Goal: Task Accomplishment & Management: Manage account settings

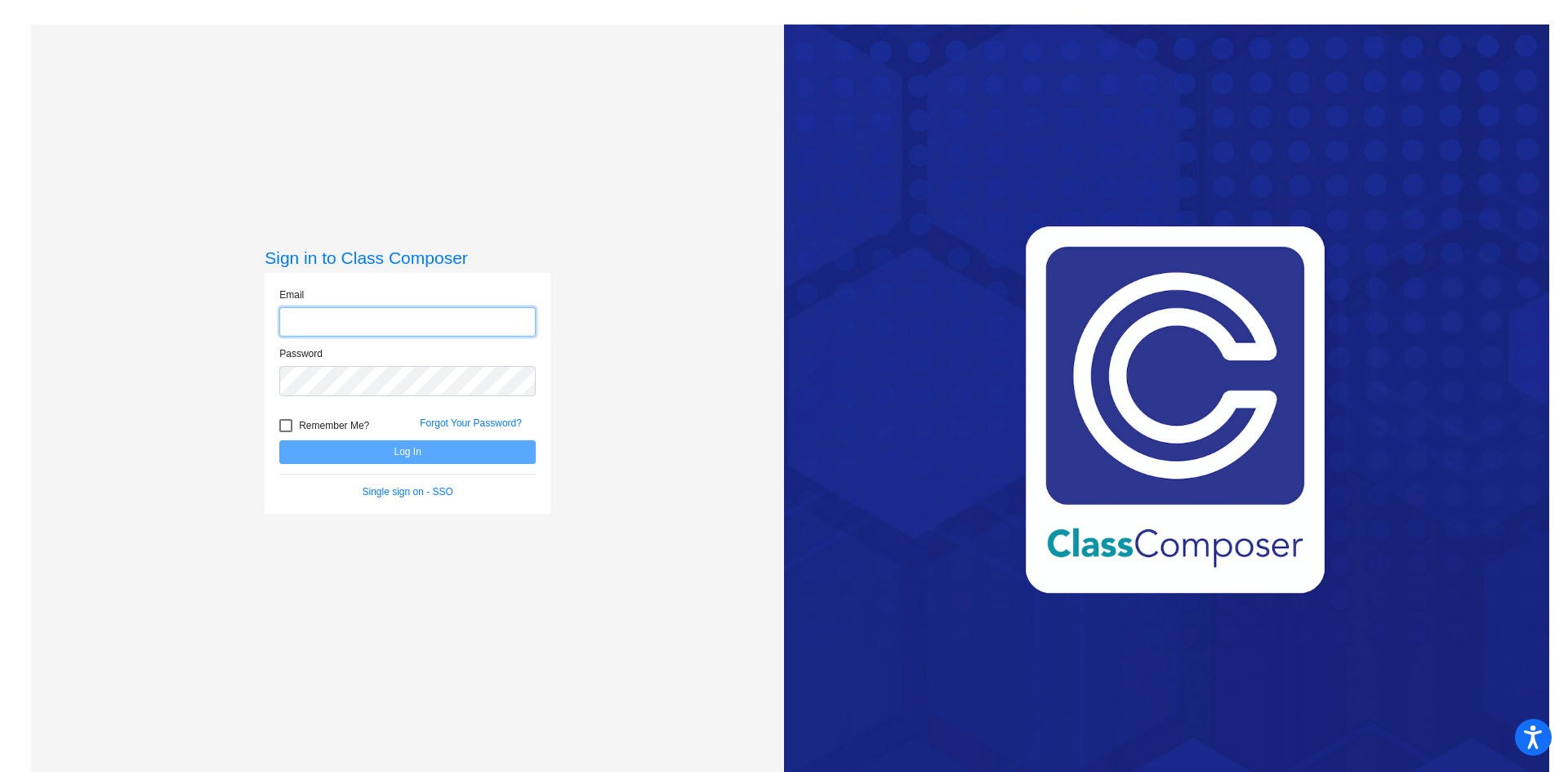
type input "[EMAIL_ADDRESS][DOMAIN_NAME]"
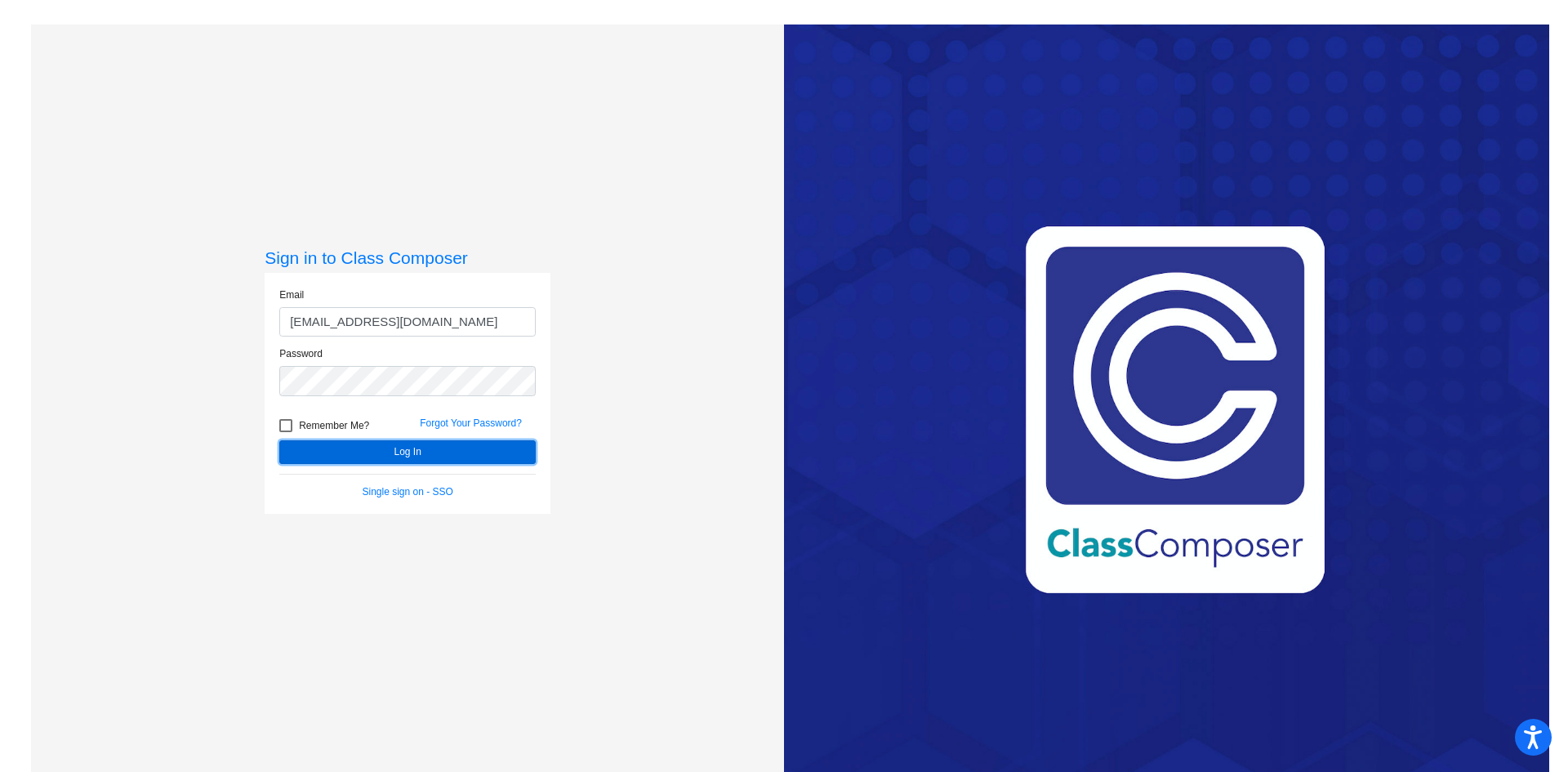
click at [399, 450] on button "Log In" at bounding box center [407, 452] width 256 height 24
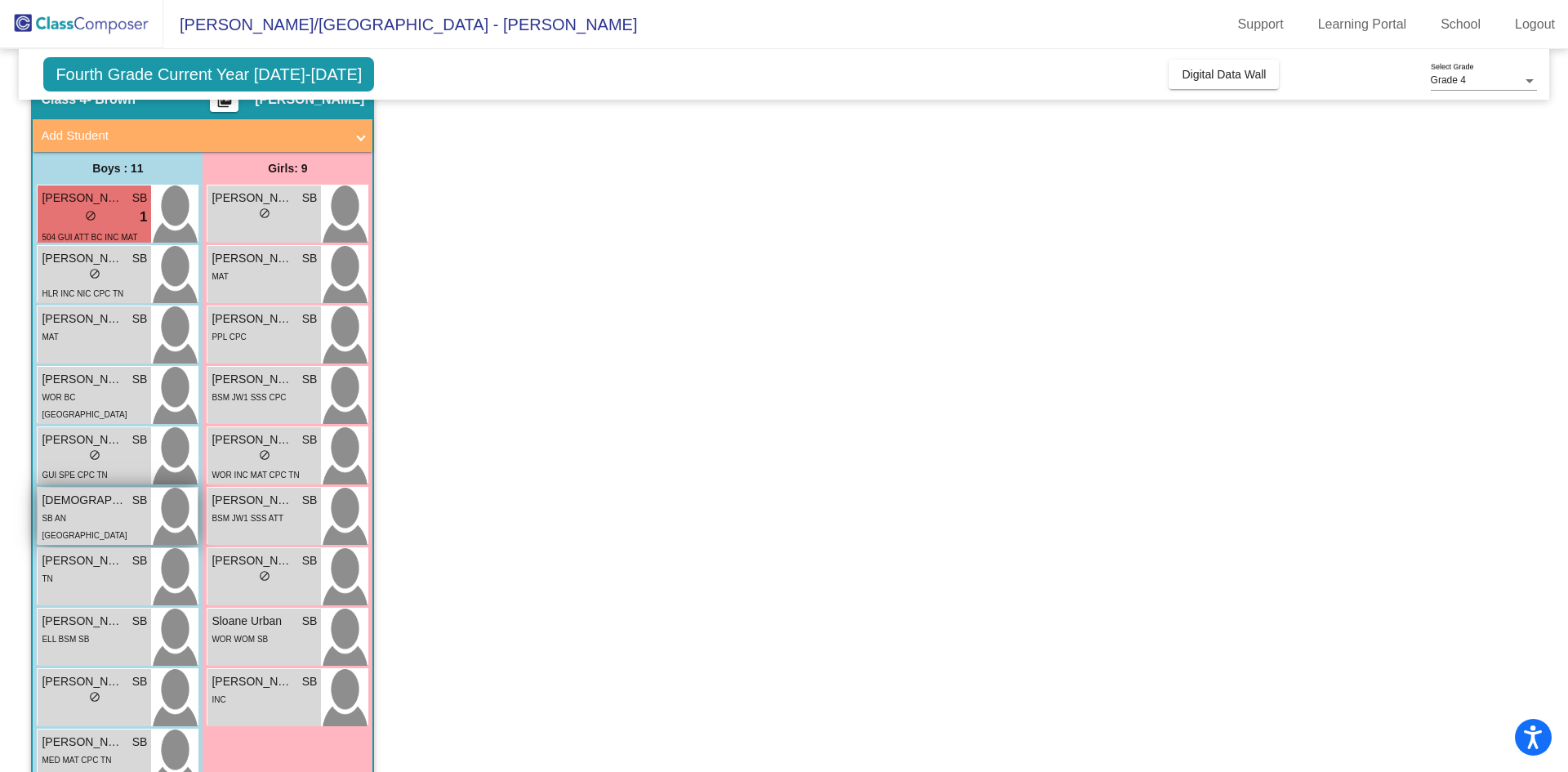
scroll to position [899, 0]
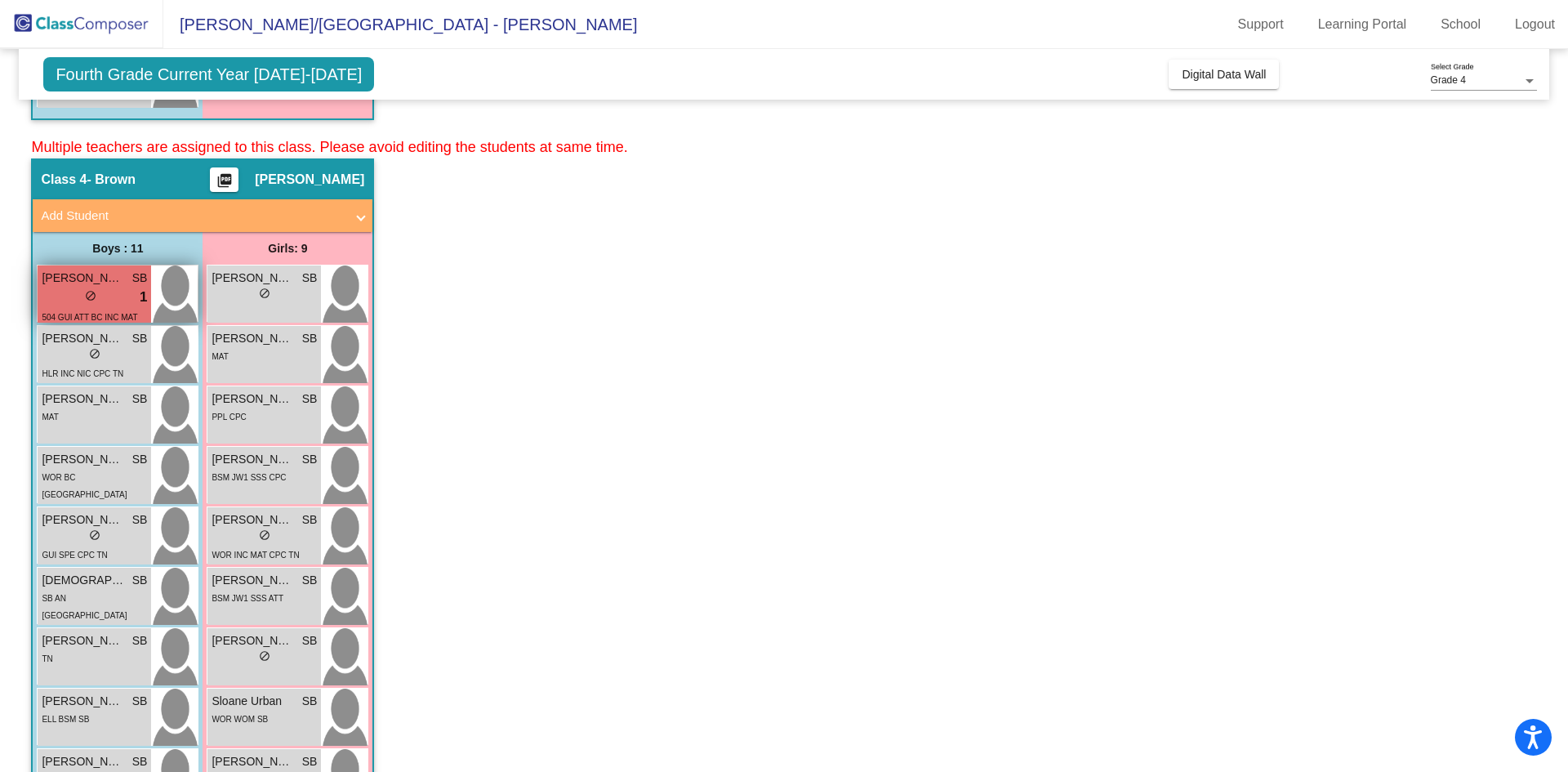
click at [111, 298] on div "lock do_not_disturb_alt 1" at bounding box center [94, 297] width 105 height 21
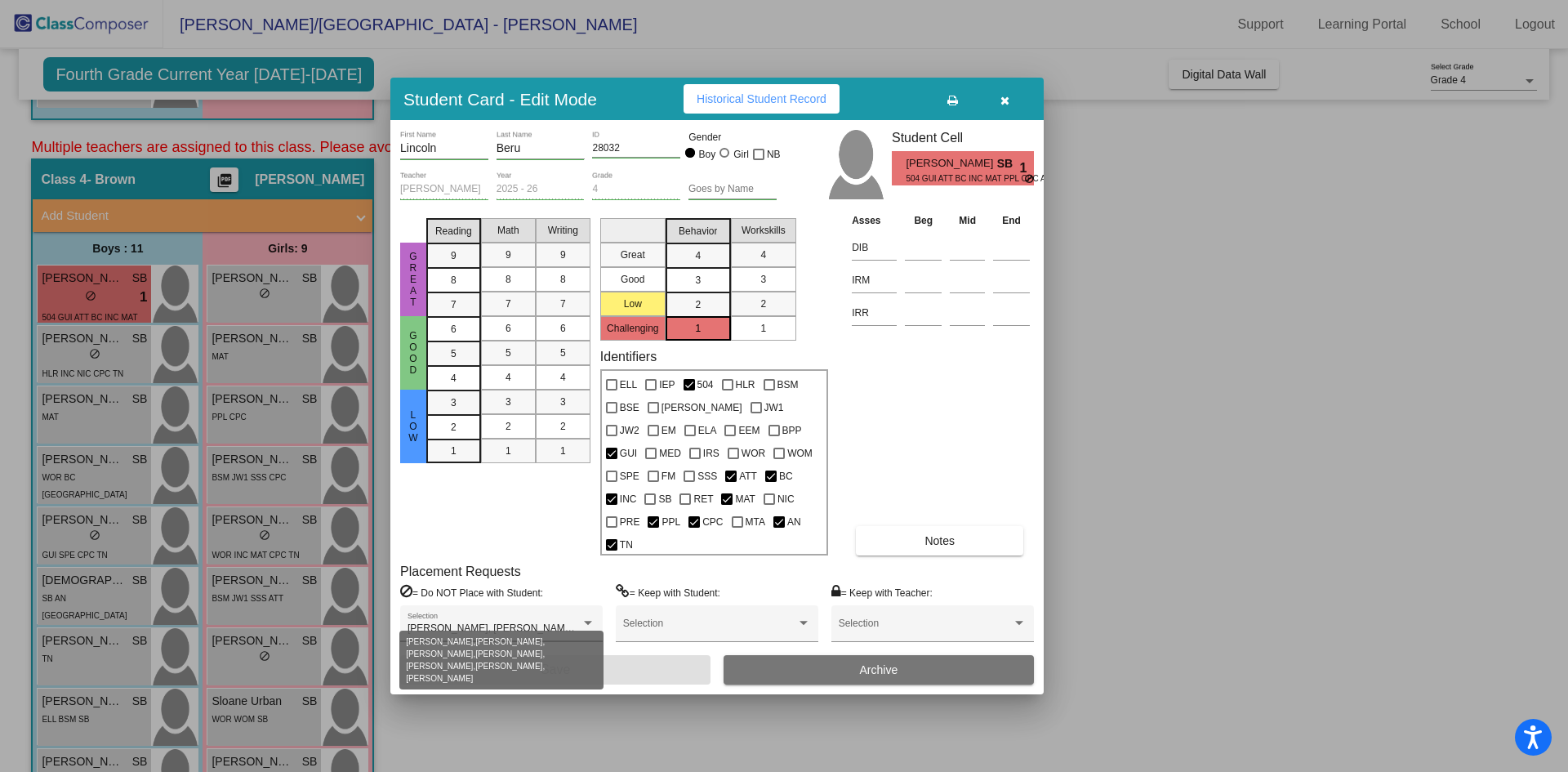
click at [586, 618] on div at bounding box center [588, 624] width 15 height 12
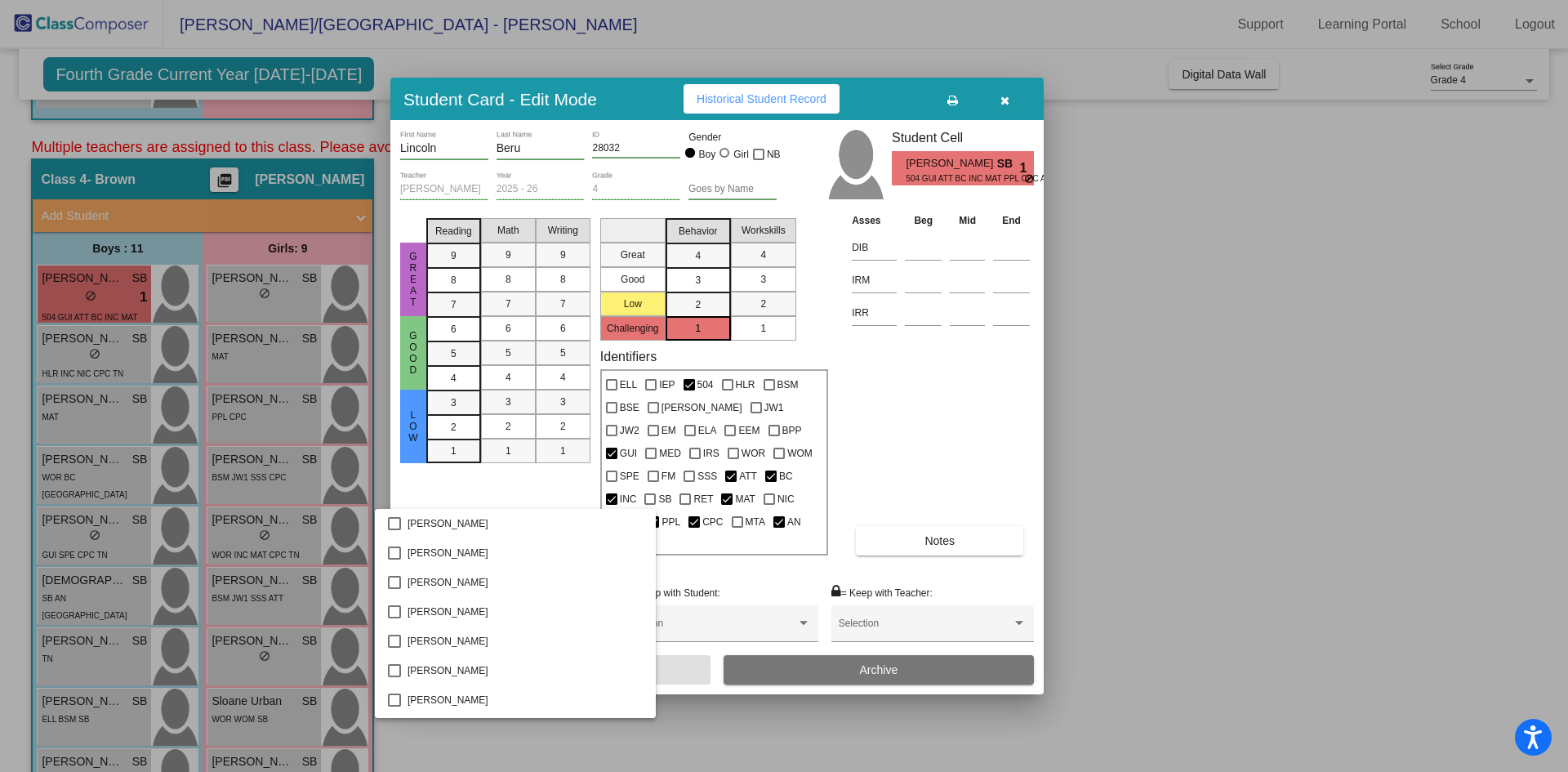
scroll to position [528, 0]
click at [685, 704] on div at bounding box center [784, 386] width 1568 height 772
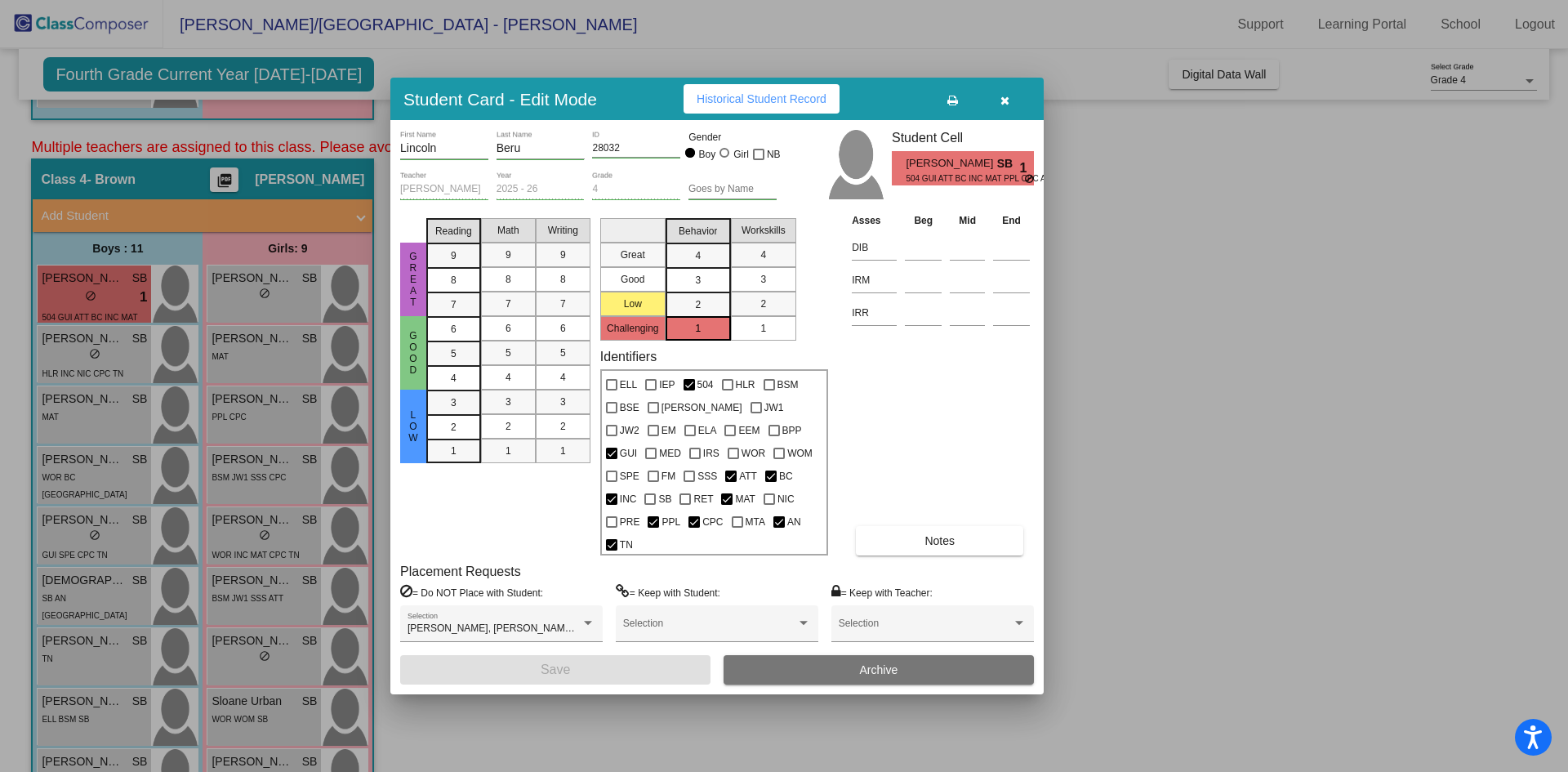
click at [115, 470] on div at bounding box center [784, 386] width 1568 height 772
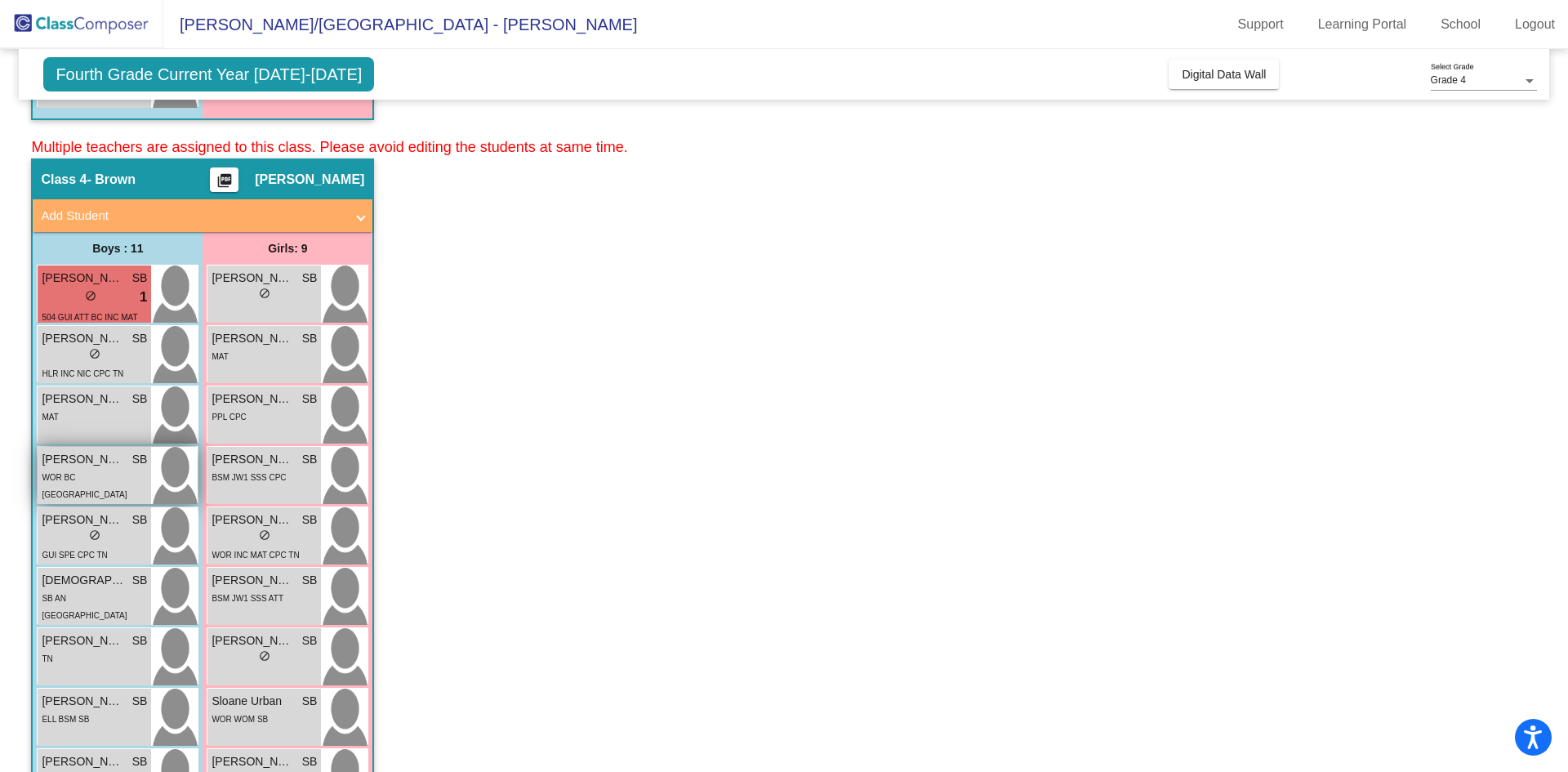
click at [115, 470] on div "WOR BC [GEOGRAPHIC_DATA]" at bounding box center [94, 485] width 105 height 35
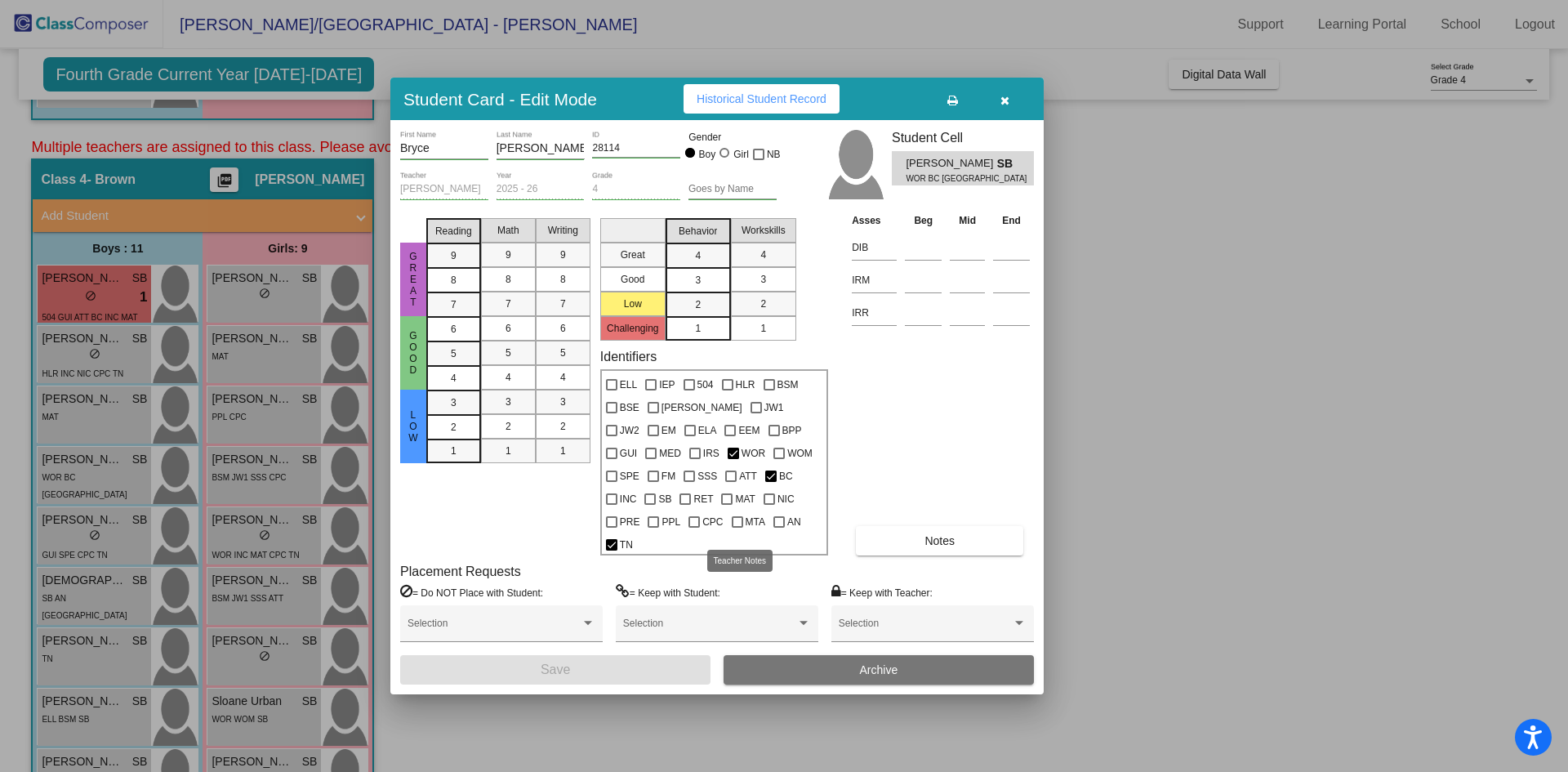
click at [633, 534] on span "TN" at bounding box center [626, 544] width 13 height 20
click at [612, 550] on input "TN" at bounding box center [611, 550] width 1 height 1
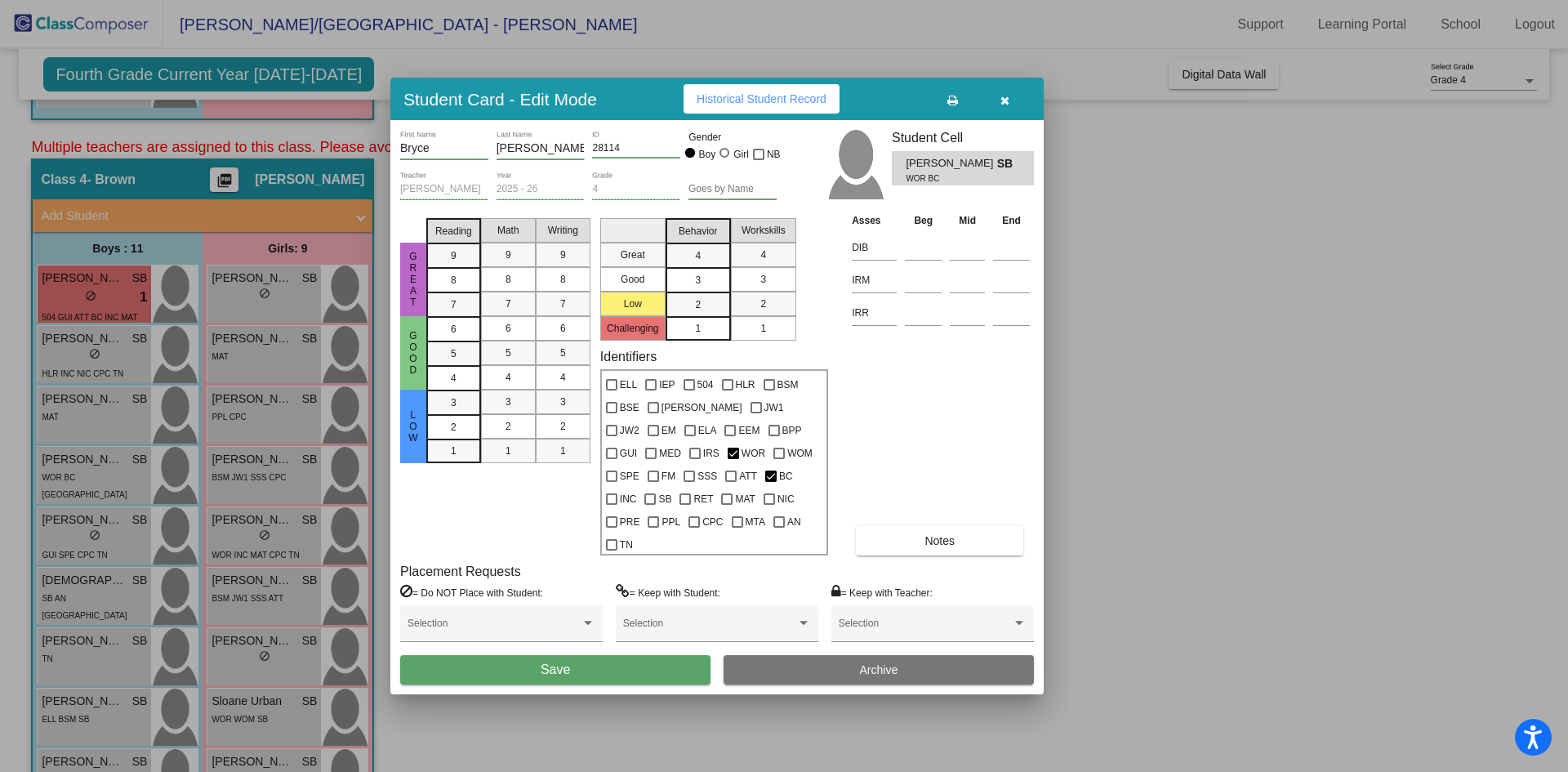
click at [633, 534] on span "TN" at bounding box center [626, 544] width 13 height 20
click at [612, 550] on input "TN" at bounding box center [611, 550] width 1 height 1
checkbox input "true"
click at [933, 534] on span "Notes" at bounding box center [939, 540] width 31 height 13
click at [1161, 391] on div at bounding box center [784, 386] width 1568 height 772
